Goal: Navigation & Orientation: Understand site structure

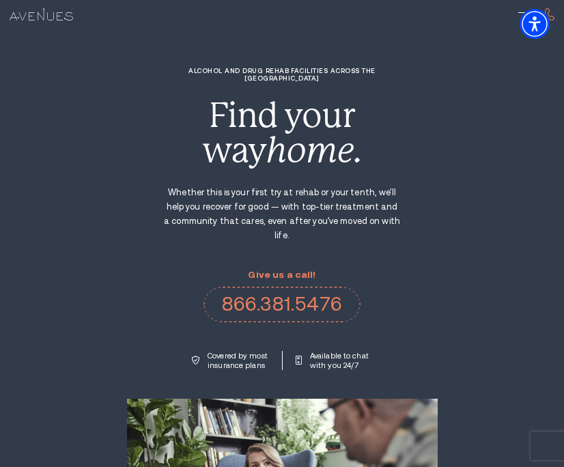
click at [61, 218] on div "Search 15 beautiful facilities. 1 united vision. Alcohol and Drug Rehab Facilit…" at bounding box center [282, 356] width 564 height 578
click at [136, 178] on div "Search 15 beautiful facilities. 1 united vision. Alcohol and Drug Rehab Facilit…" at bounding box center [282, 356] width 564 height 578
click at [255, 233] on div "Alcohol and Drug Rehab Facilities across the [GEOGRAPHIC_DATA] Find your way ho…" at bounding box center [281, 218] width 277 height 303
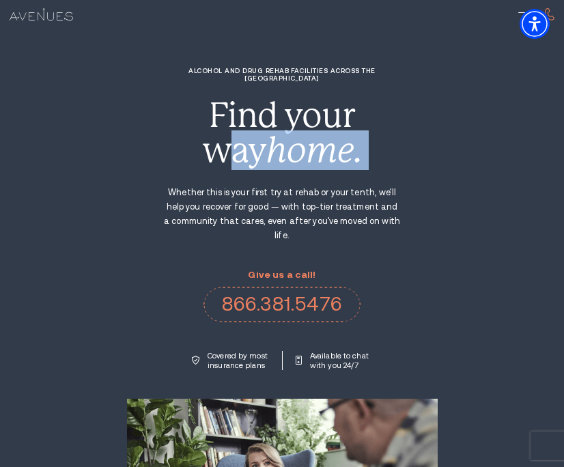
click at [151, 160] on div "Alcohol and Drug Rehab Facilities across the [GEOGRAPHIC_DATA] Find your way ho…" at bounding box center [281, 218] width 277 height 303
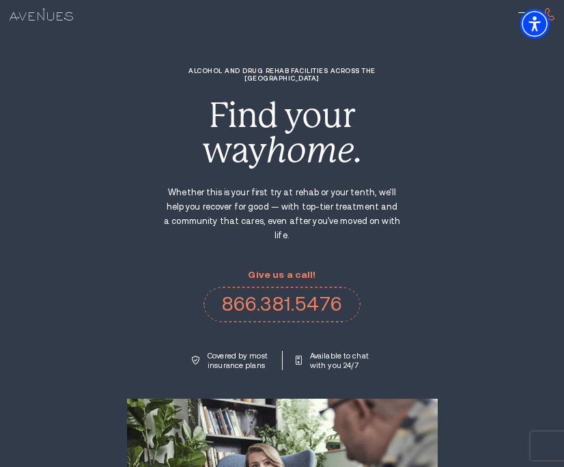
click at [488, 94] on div "Search 15 beautiful facilities. 1 united vision. Alcohol and Drug Rehab Facilit…" at bounding box center [282, 356] width 564 height 578
click at [462, 42] on section "Search 15 beautiful facilities. 1 united vision. Alcohol and Drug Rehab Facilit…" at bounding box center [282, 346] width 564 height 693
click at [481, 132] on div "Search 15 beautiful facilities. 1 united vision. Alcohol and Drug Rehab Facilit…" at bounding box center [282, 356] width 564 height 578
drag, startPoint x: 481, startPoint y: 129, endPoint x: 399, endPoint y: 144, distance: 83.3
click at [483, 130] on div "Search 15 beautiful facilities. 1 united vision. Alcohol and Drug Rehab Facilit…" at bounding box center [282, 356] width 564 height 578
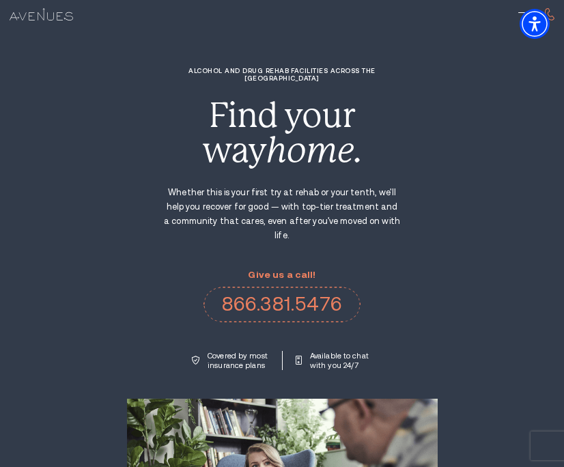
click at [149, 63] on section "Search 15 beautiful facilities. 1 united vision. Alcohol and Drug Rehab Facilit…" at bounding box center [282, 346] width 564 height 693
